Goal: Transaction & Acquisition: Purchase product/service

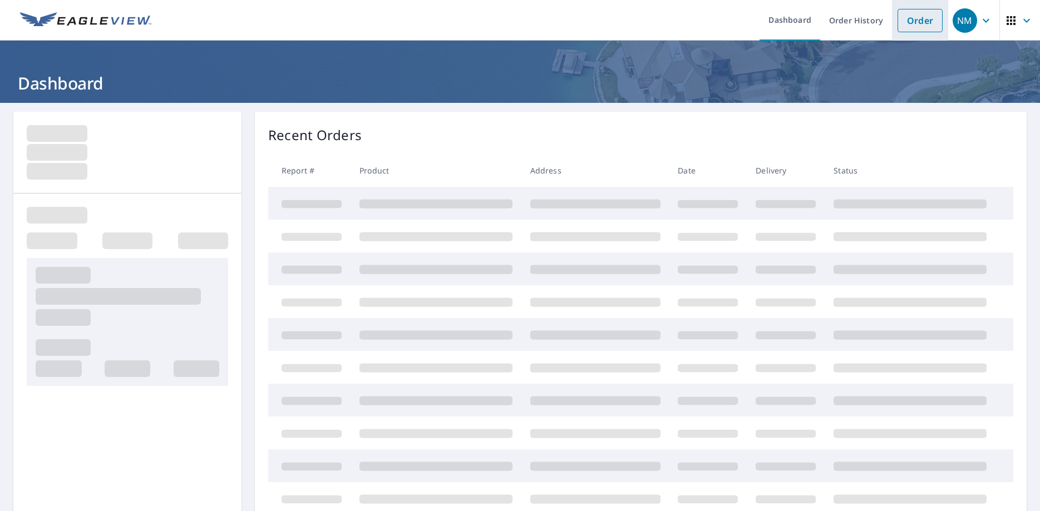
click at [926, 22] on link "Order" at bounding box center [919, 20] width 45 height 23
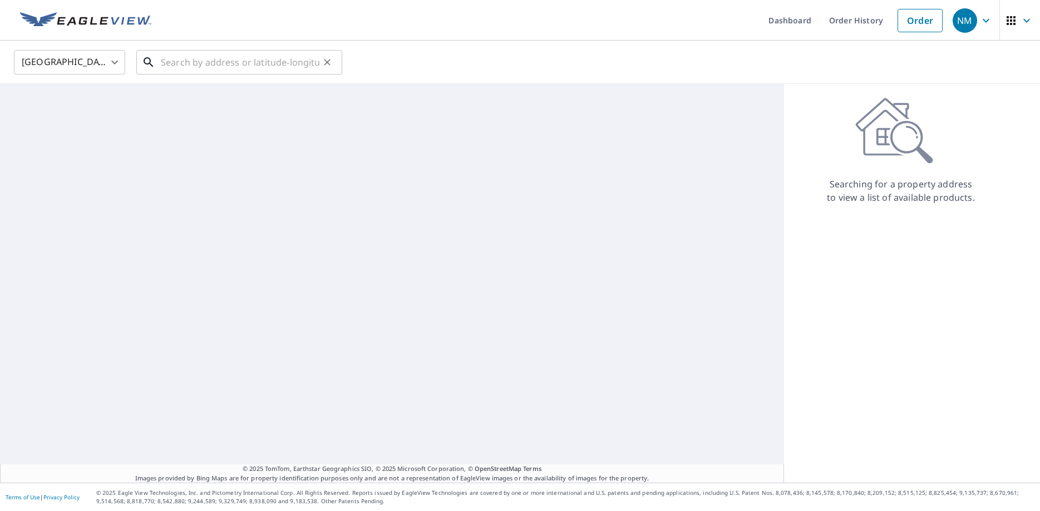
click at [194, 64] on input "text" at bounding box center [240, 62] width 159 height 31
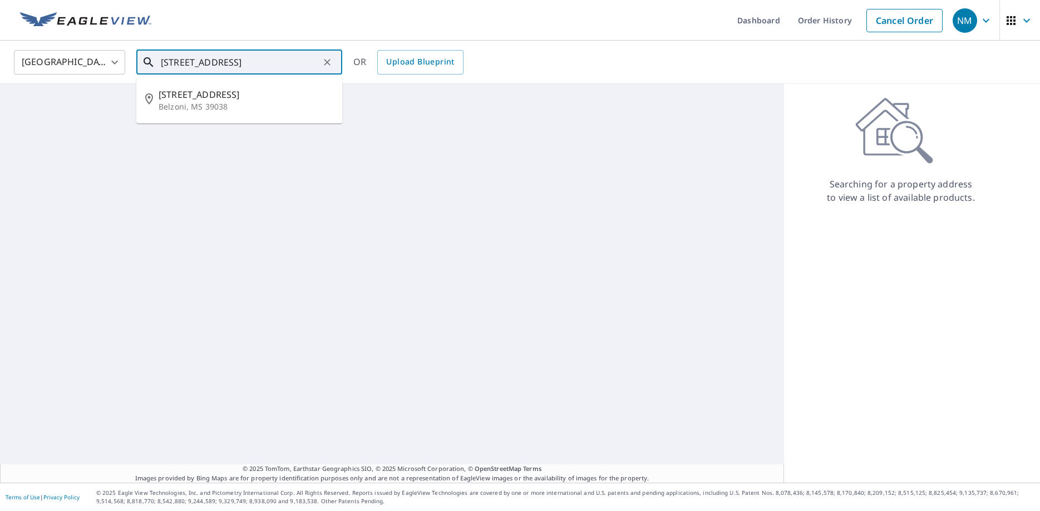
type input "[STREET_ADDRESS]"
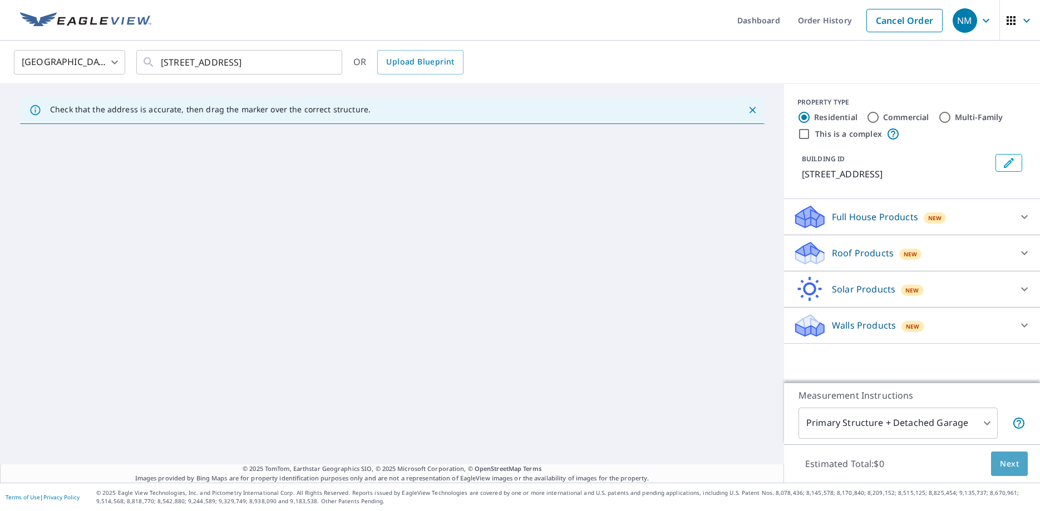
click at [1009, 462] on span "Next" at bounding box center [1009, 464] width 19 height 14
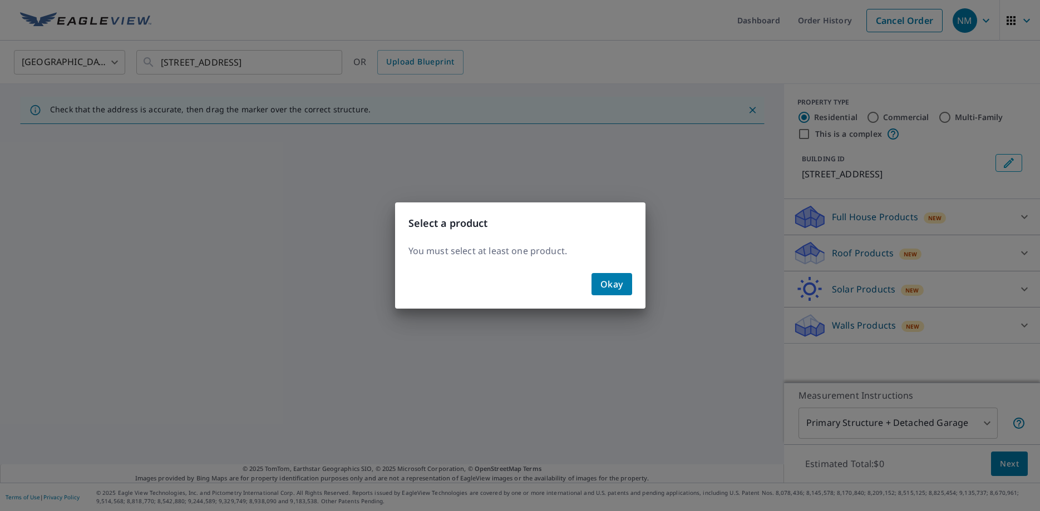
click at [605, 283] on span "Okay" at bounding box center [611, 284] width 23 height 16
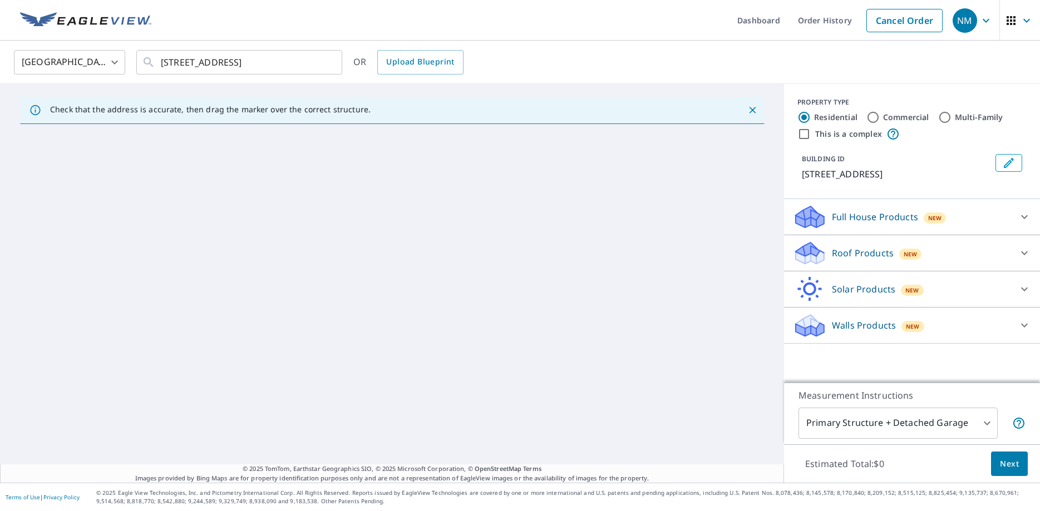
click at [864, 244] on div "Roof Products New" at bounding box center [902, 253] width 218 height 26
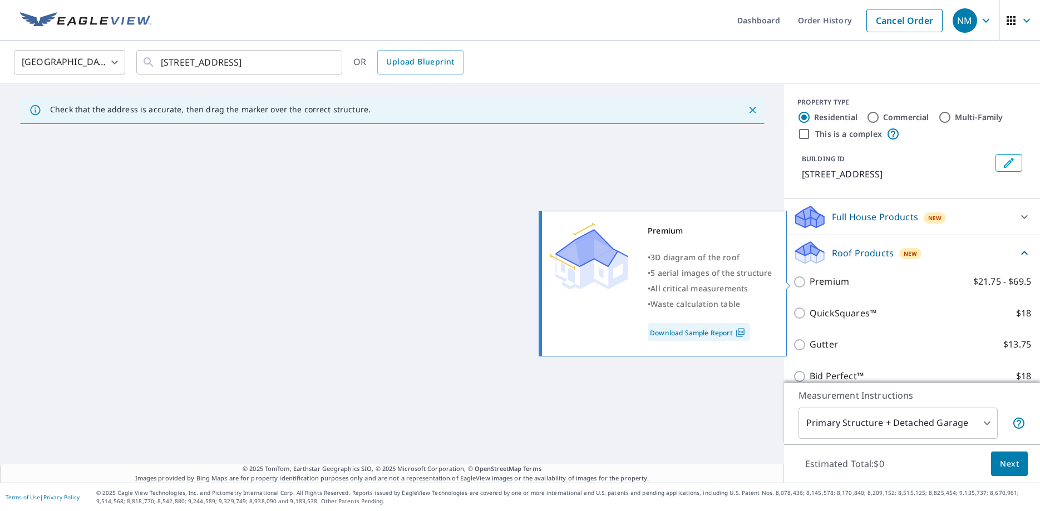
click at [801, 277] on input "Premium $21.75 - $69.5" at bounding box center [801, 281] width 17 height 13
checkbox input "true"
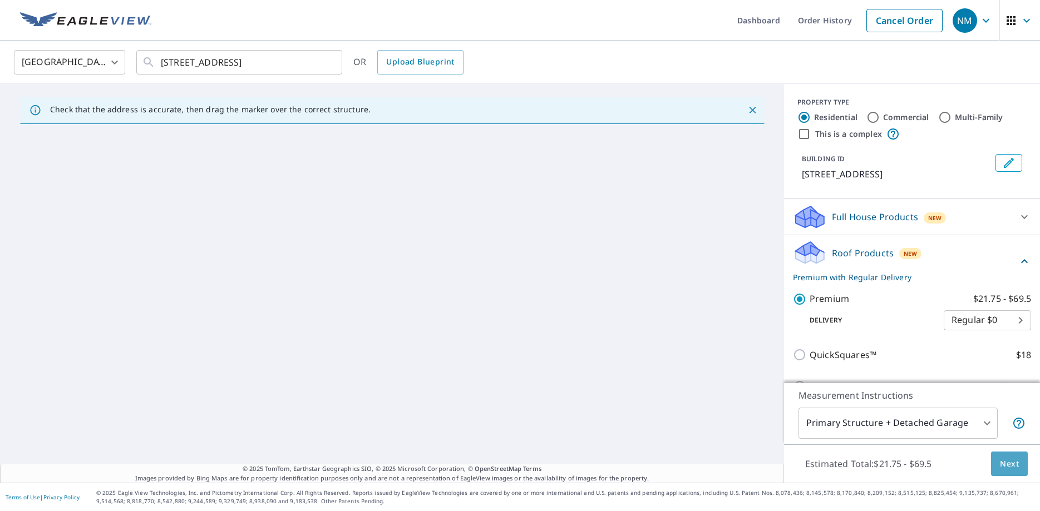
click at [1010, 465] on span "Next" at bounding box center [1009, 464] width 19 height 14
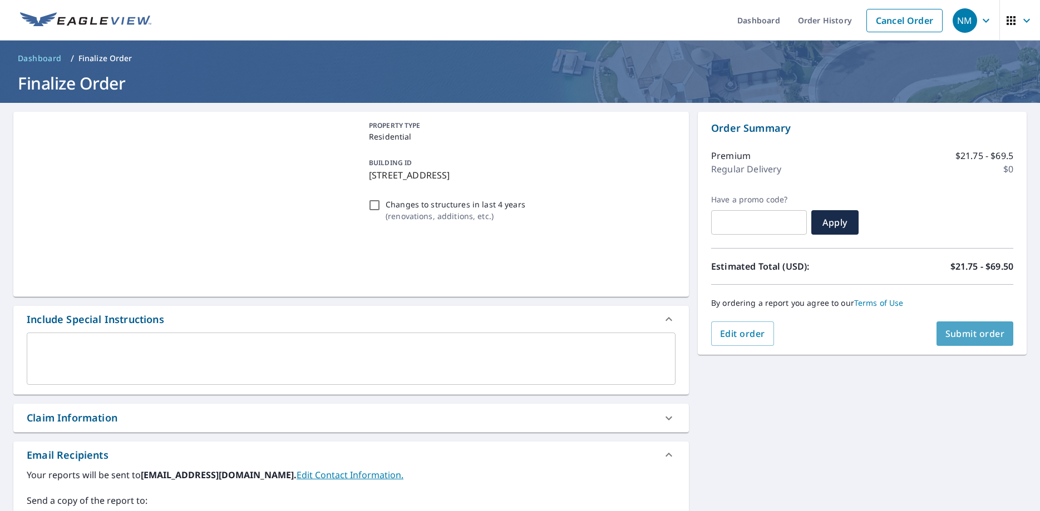
click at [960, 337] on span "Submit order" at bounding box center [975, 334] width 60 height 12
